Goal: Task Accomplishment & Management: Manage account settings

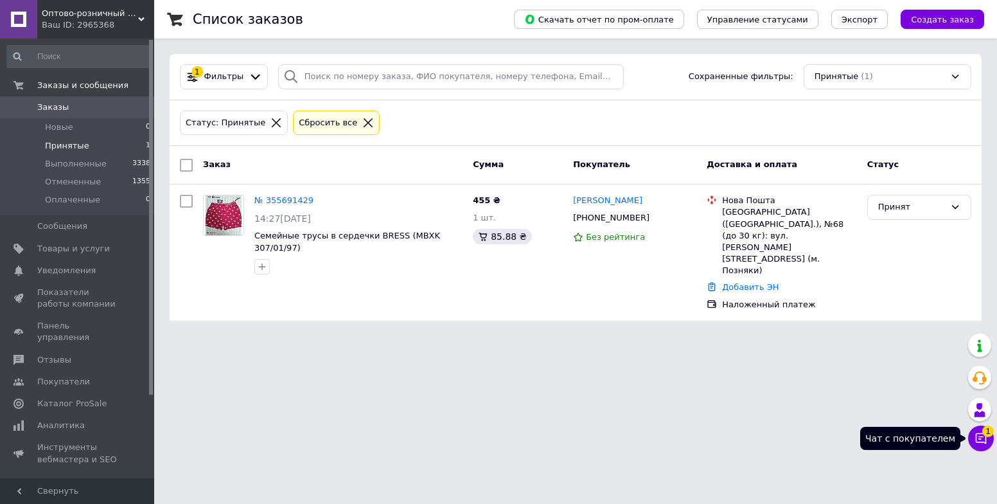
click at [985, 437] on icon at bounding box center [981, 438] width 11 height 11
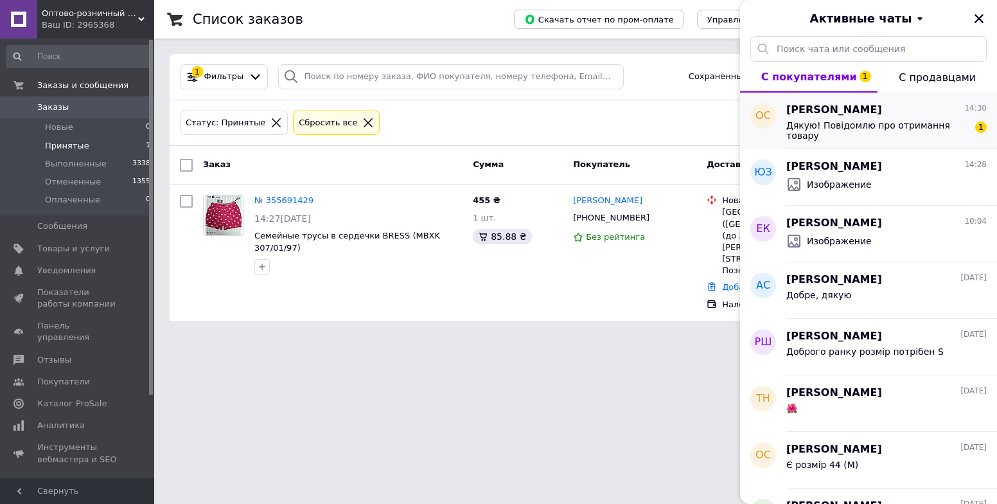
click at [885, 133] on div "Дякую! Повідомлю про отримання товару" at bounding box center [877, 130] width 182 height 21
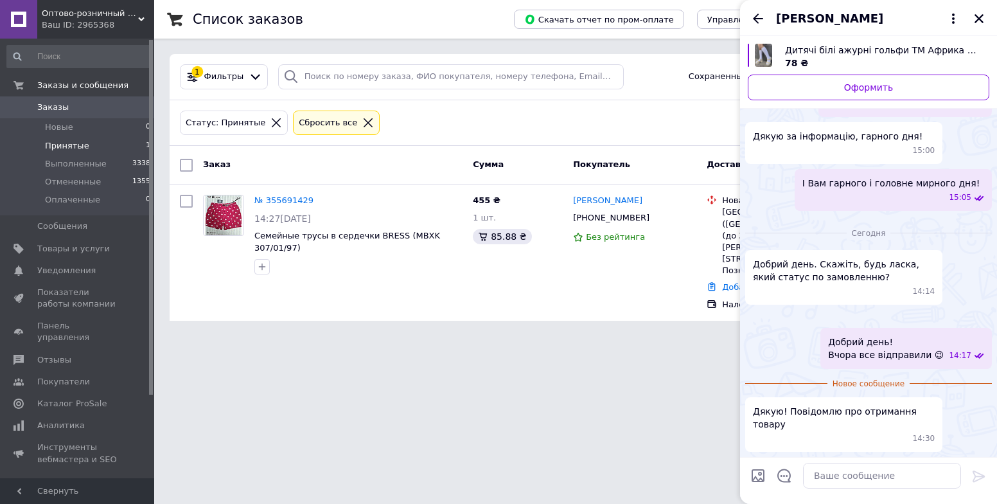
scroll to position [2040, 0]
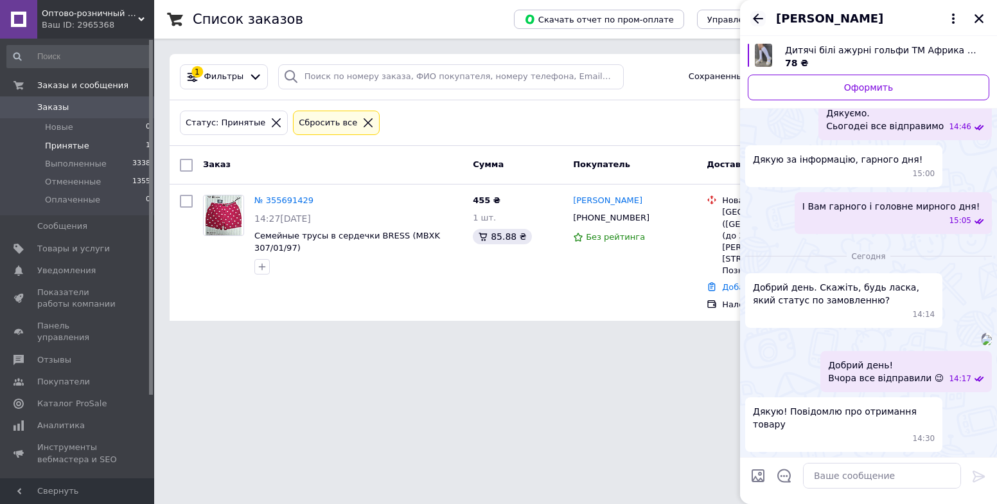
click at [753, 22] on icon "Назад" at bounding box center [757, 18] width 15 height 15
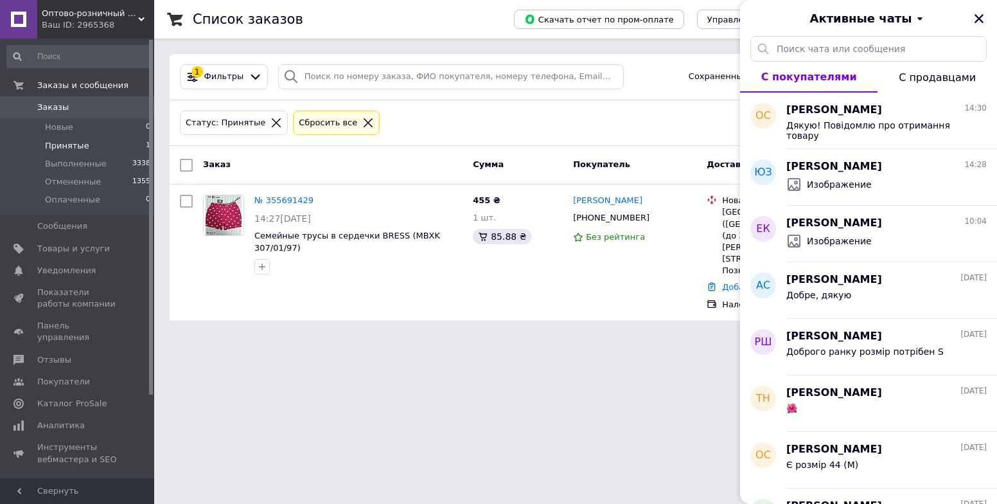
click at [981, 18] on icon "Закрыть" at bounding box center [979, 19] width 12 height 12
